Goal: Communication & Community: Answer question/provide support

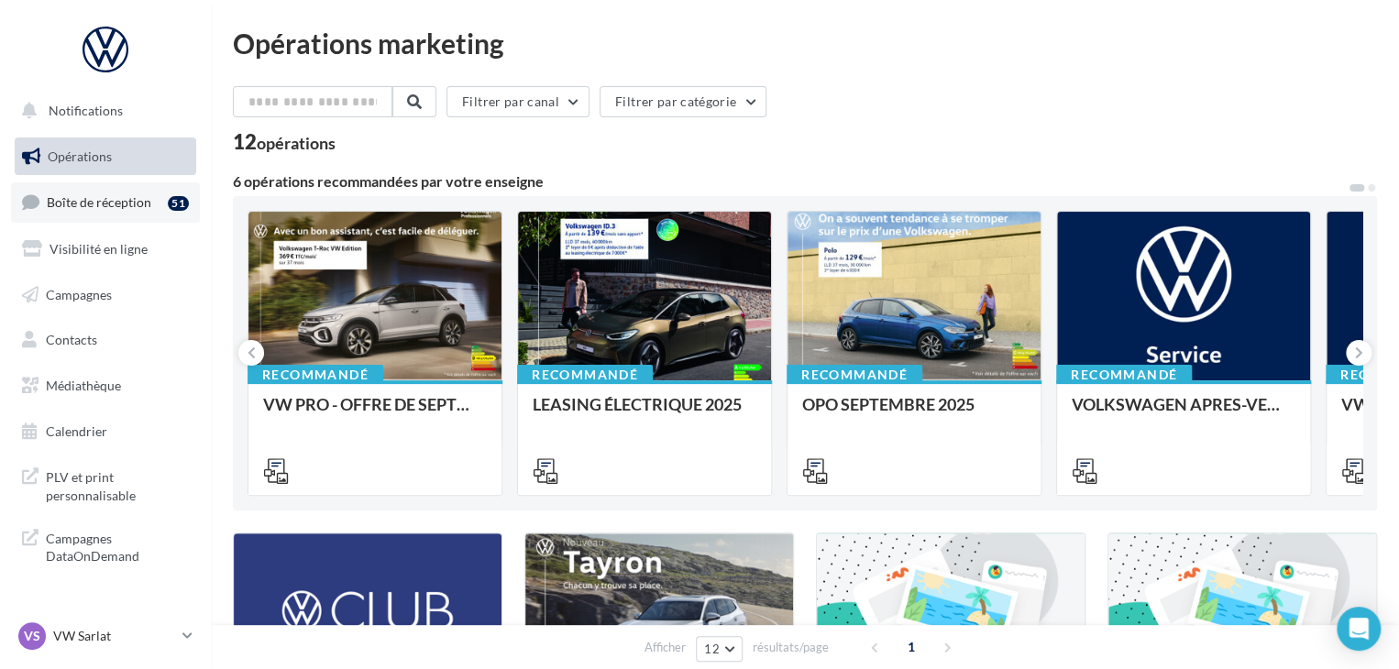
click at [137, 221] on link "Boîte de réception 51" at bounding box center [105, 201] width 189 height 39
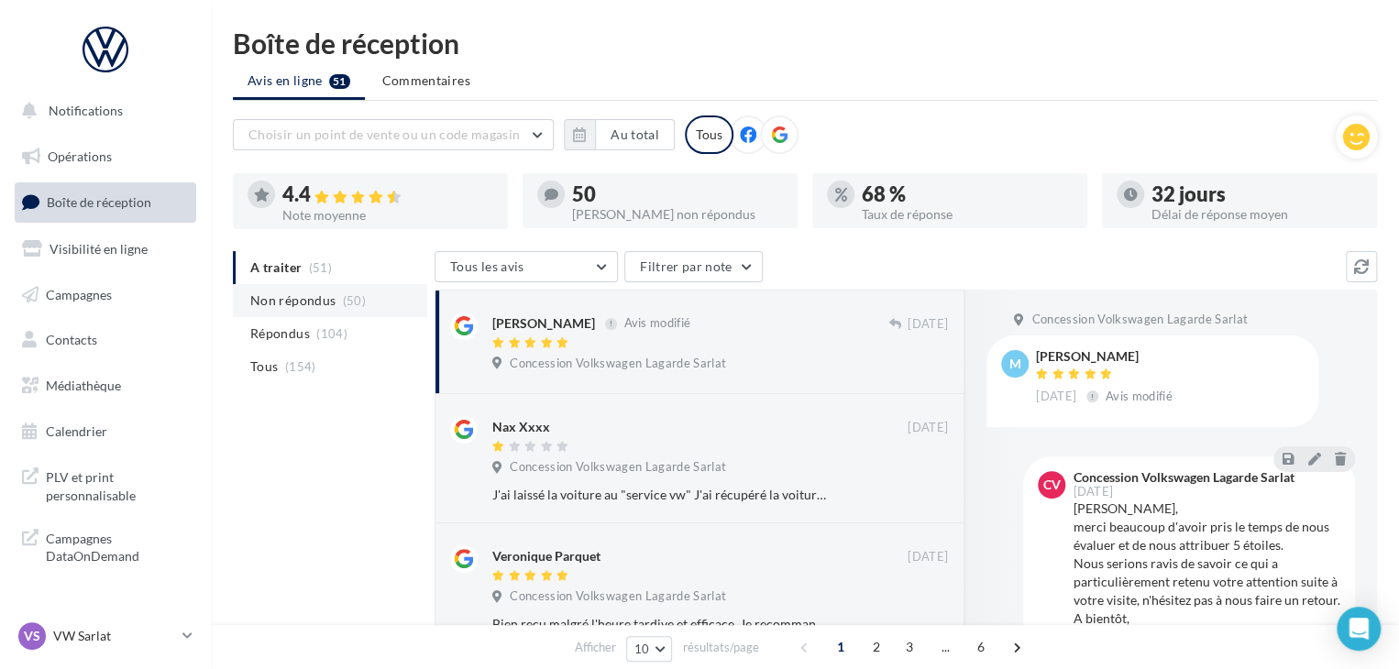
click at [308, 306] on span "Non répondus" at bounding box center [292, 301] width 85 height 18
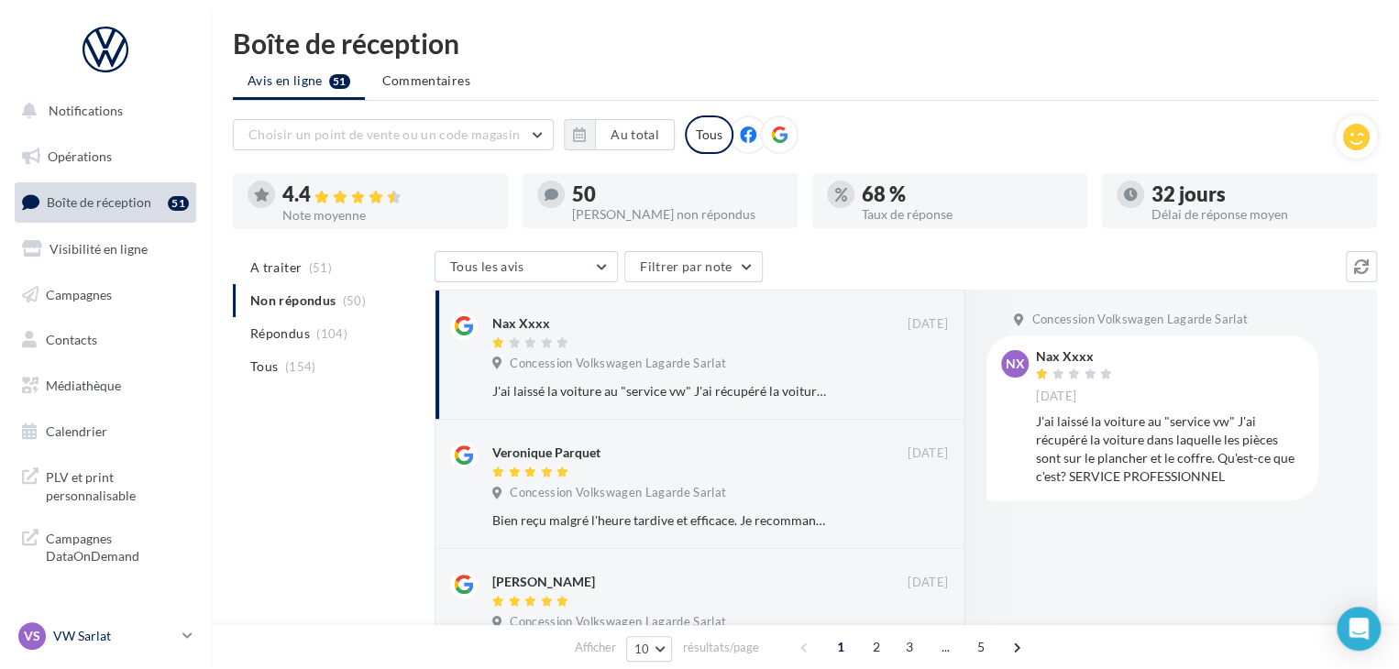
click at [169, 639] on p "VW Sarlat" at bounding box center [114, 636] width 122 height 18
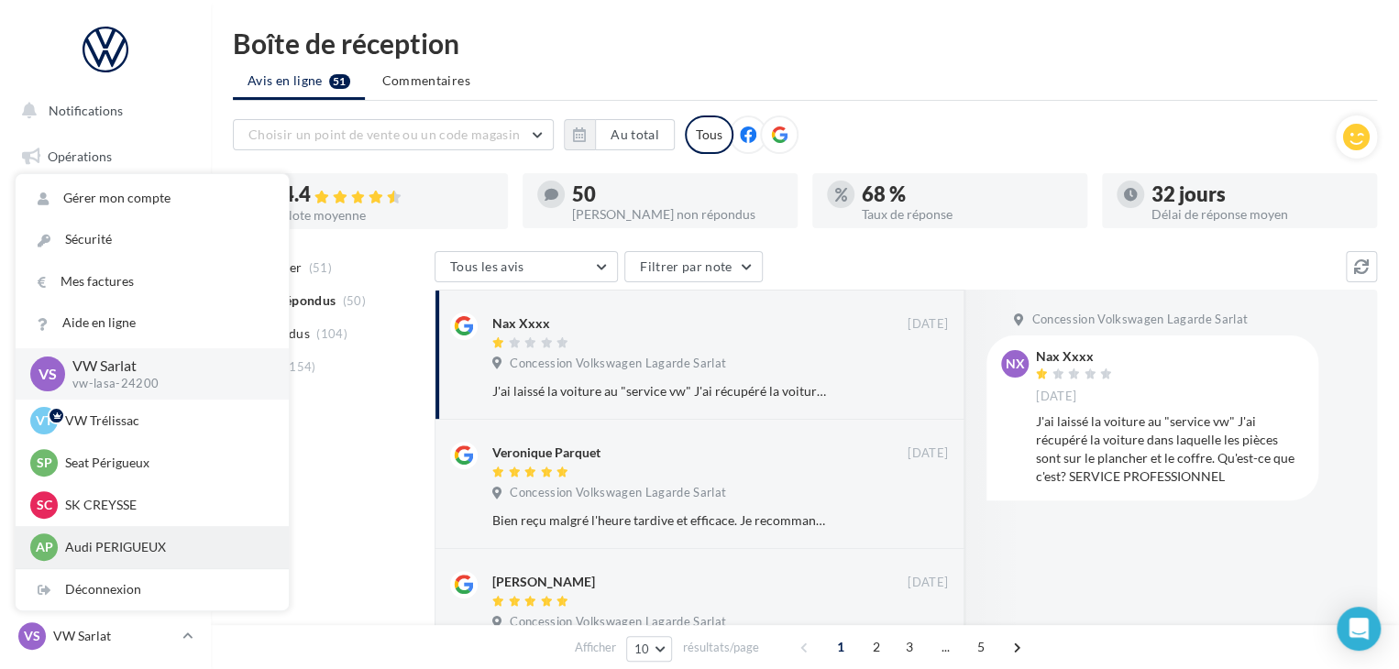
click at [192, 540] on p "Audi PERIGUEUX" at bounding box center [166, 547] width 202 height 18
